Goal: Book appointment/travel/reservation

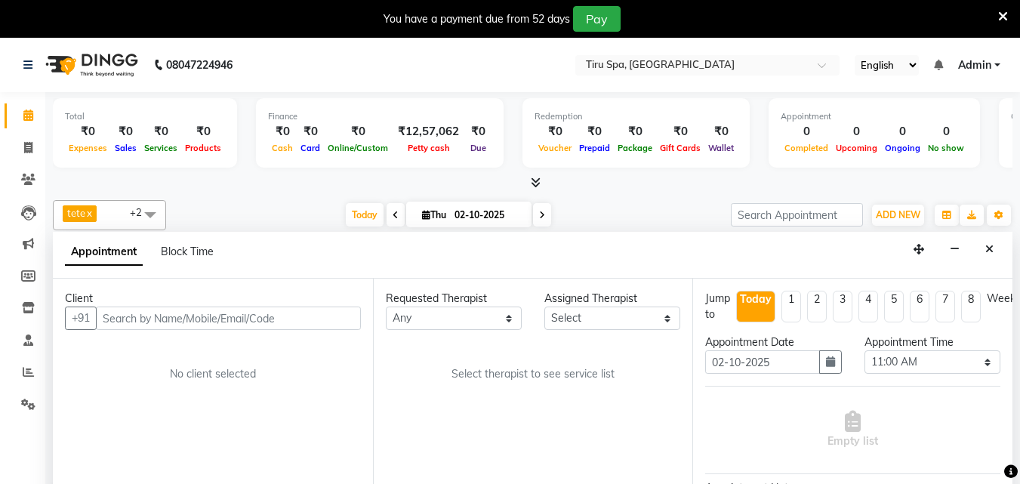
select select "660"
select select "tentative"
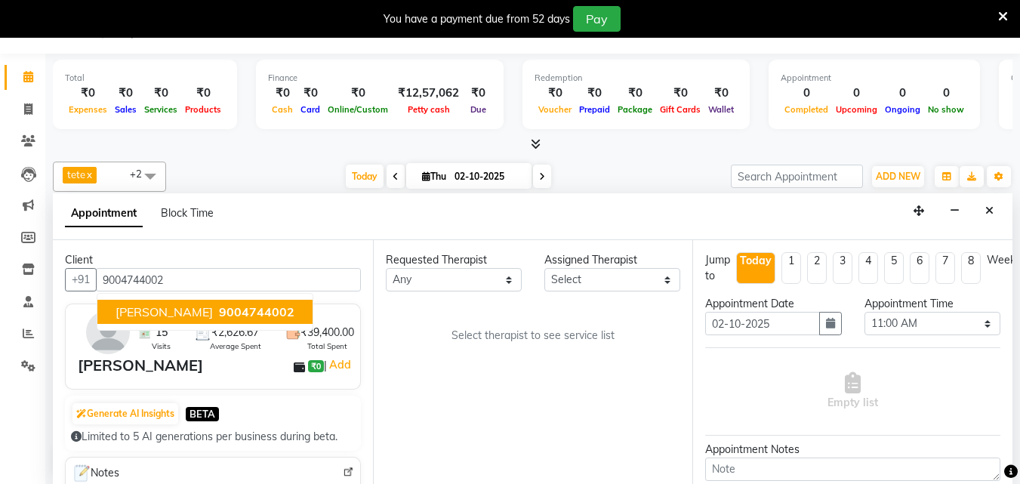
click at [219, 319] on span "9004744002" at bounding box center [257, 311] width 76 height 15
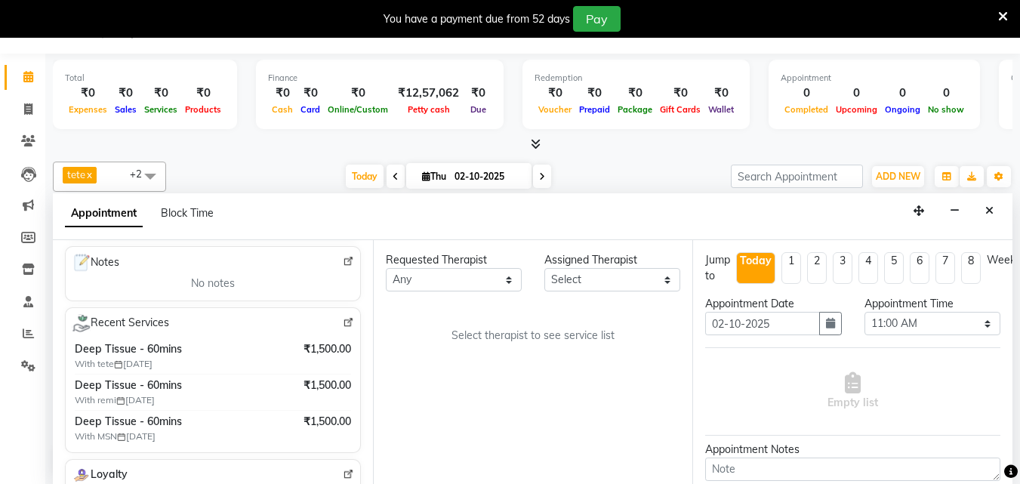
scroll to position [293, 0]
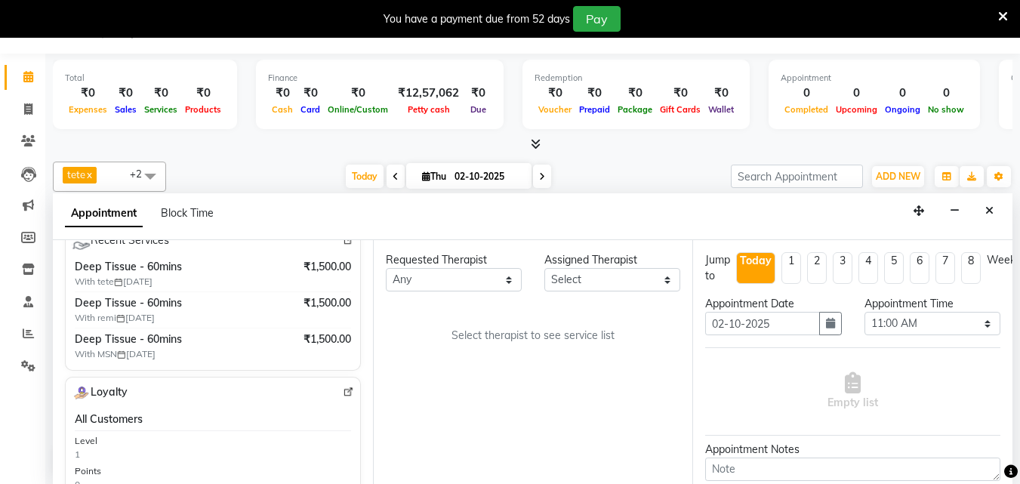
type input "9004744002"
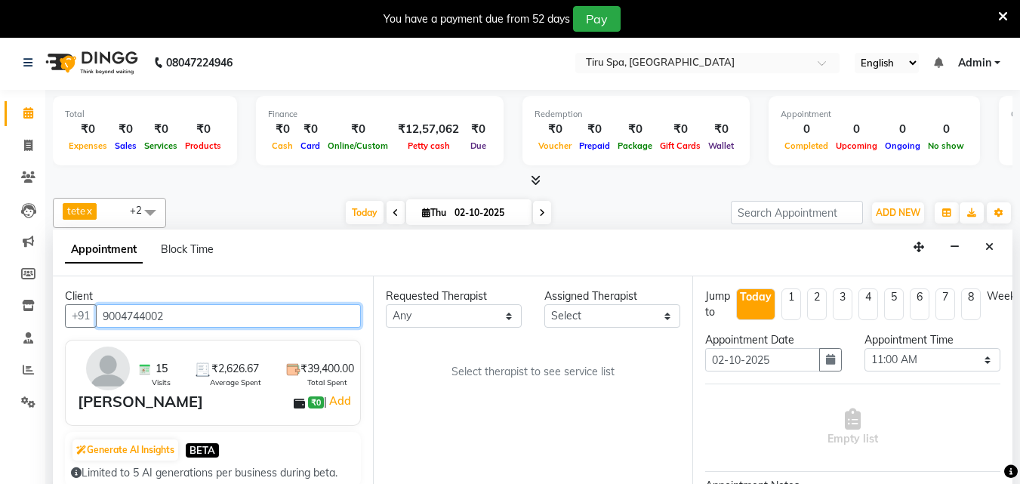
scroll to position [0, 0]
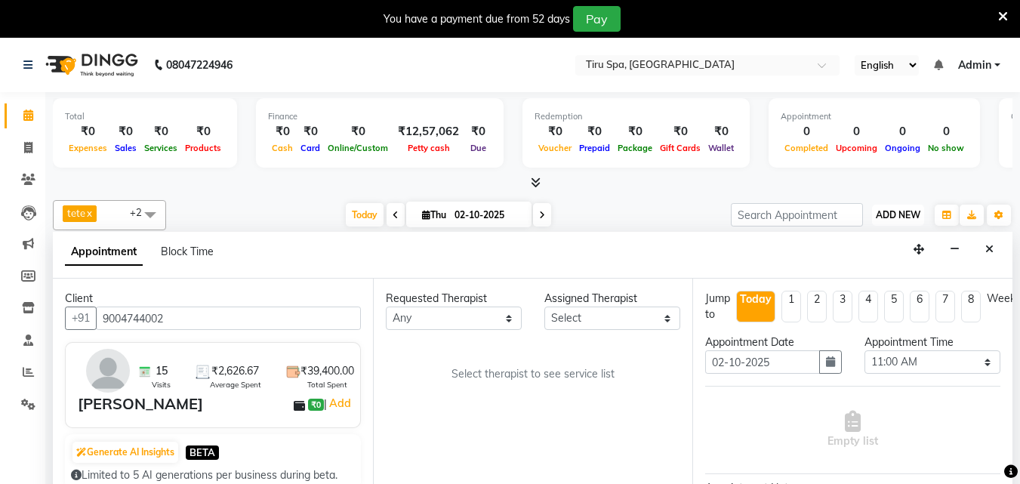
click at [908, 215] on span "ADD NEW" at bounding box center [898, 214] width 45 height 11
click at [897, 214] on span "ADD NEW" at bounding box center [898, 214] width 45 height 11
click at [889, 213] on span "ADD NEW" at bounding box center [898, 214] width 45 height 11
click at [20, 112] on span at bounding box center [28, 115] width 26 height 17
